Goal: Find contact information: Find contact information

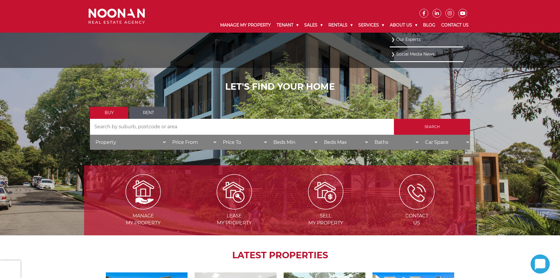
click at [403, 40] on link "Our Experts" at bounding box center [426, 40] width 71 height 8
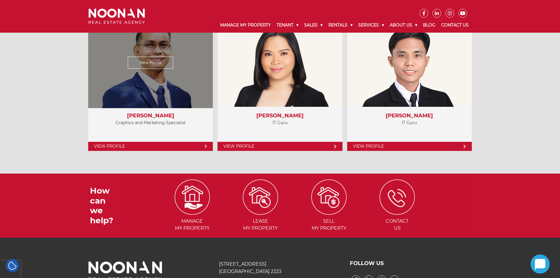
scroll to position [2380, 0]
